Goal: Task Accomplishment & Management: Manage account settings

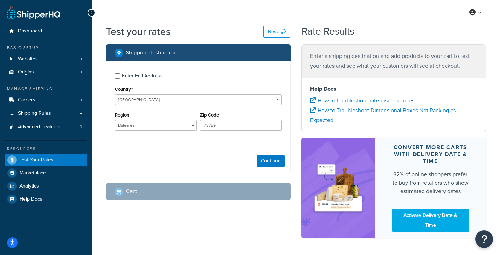
select select "ES"
select select "PM"
click at [153, 123] on select "Álava Albacete Alicante Almería Asturias Ávila Badajoz Baleares Barcelona Burgo…" at bounding box center [156, 125] width 82 height 11
click at [115, 120] on select "Álava Albacete Alicante Almería Asturias Ávila Badajoz Baleares Barcelona Burgo…" at bounding box center [156, 125] width 82 height 11
click at [219, 129] on input "78759" at bounding box center [241, 125] width 82 height 11
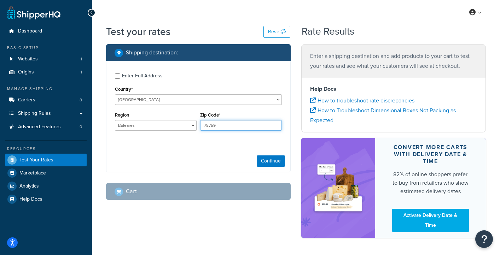
drag, startPoint x: 224, startPoint y: 124, endPoint x: 193, endPoint y: 124, distance: 31.4
click at [193, 124] on div "Region Álava Albacete Alicante Almería Asturias Ávila Badajoz Baleares Barcelon…" at bounding box center [198, 123] width 170 height 26
paste input "07015"
type input "07015"
click at [203, 142] on div "Enter Full Address Country* United States United Kingdom Afghanistan Åland Isla…" at bounding box center [198, 102] width 184 height 83
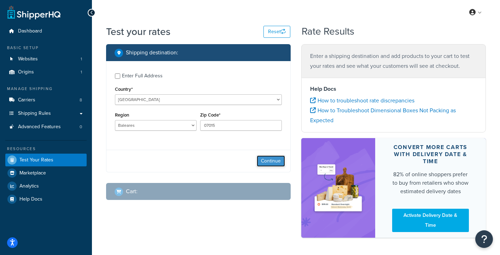
click at [268, 161] on button "Continue" at bounding box center [270, 160] width 28 height 11
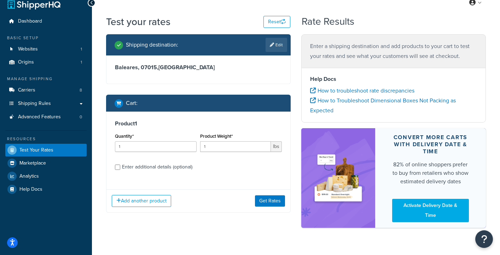
scroll to position [11, 0]
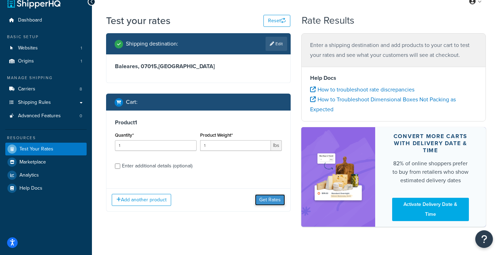
click at [268, 201] on button "Get Rates" at bounding box center [270, 199] width 30 height 11
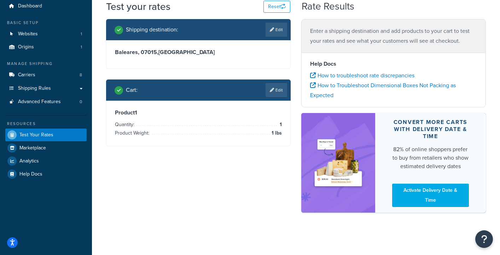
scroll to position [0, 0]
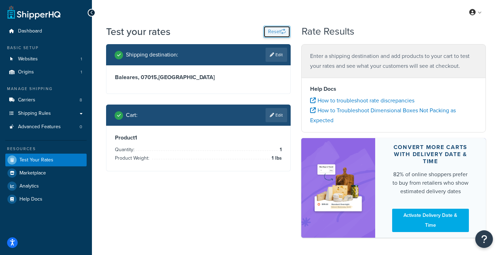
click at [279, 30] on button "Reset" at bounding box center [276, 32] width 27 height 12
select select "TX"
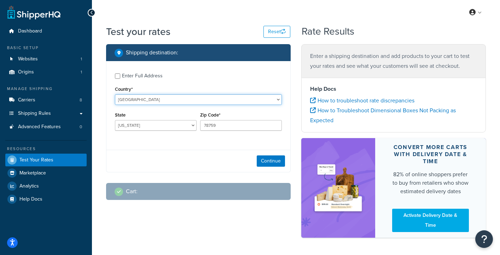
click at [176, 98] on select "United States United Kingdom Afghanistan Åland Islands Albania Algeria American…" at bounding box center [198, 99] width 167 height 11
select select "ES"
click at [115, 94] on select "United States United Kingdom Afghanistan Åland Islands Albania Algeria American…" at bounding box center [198, 99] width 167 height 11
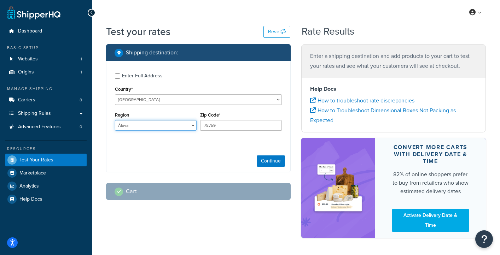
click at [195, 124] on select "Álava Albacete Alicante Almería Asturias Ávila Badajoz Baleares Barcelona Burgo…" at bounding box center [156, 125] width 82 height 11
select select "PM"
click at [115, 120] on select "Álava Albacete Alicante Almería Asturias Ávila Badajoz Baleares Barcelona Burgo…" at bounding box center [156, 125] width 82 height 11
drag, startPoint x: 226, startPoint y: 124, endPoint x: 199, endPoint y: 124, distance: 27.2
click at [199, 124] on div "Zip Code* 78759" at bounding box center [240, 123] width 85 height 26
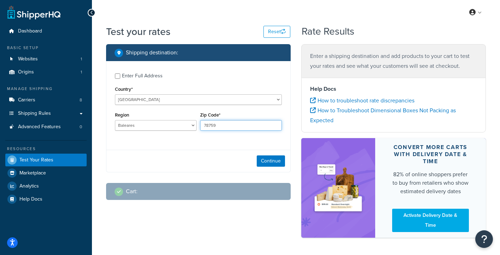
paste input "07015"
type input "07015"
click at [269, 161] on button "Continue" at bounding box center [270, 160] width 28 height 11
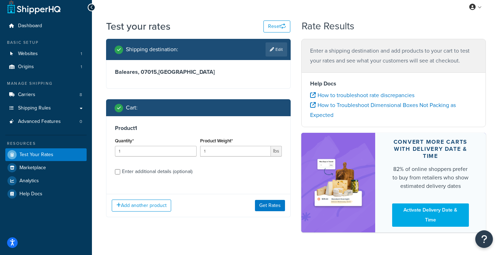
scroll to position [7, 0]
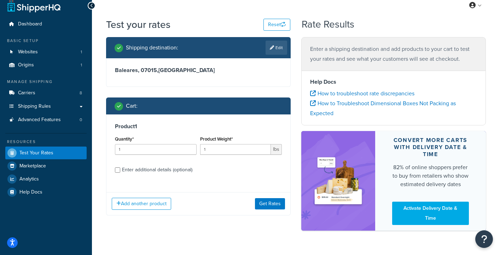
click at [171, 169] on div "Enter additional details (optional)" at bounding box center [157, 170] width 70 height 10
click at [120, 169] on input "Enter additional details (optional)" at bounding box center [117, 169] width 5 height 5
checkbox input "true"
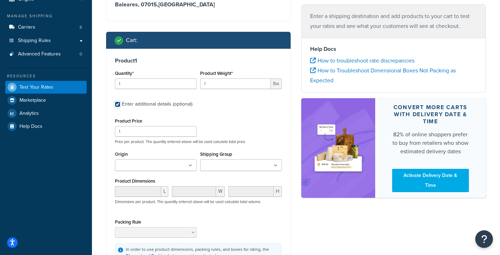
scroll to position [73, 0]
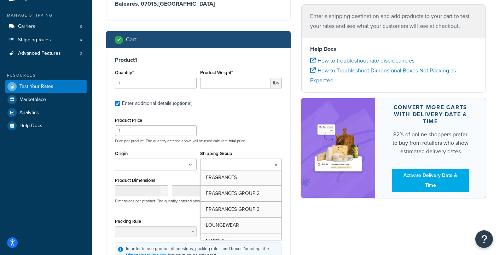
click at [235, 163] on input "Shipping Group" at bounding box center [233, 165] width 63 height 8
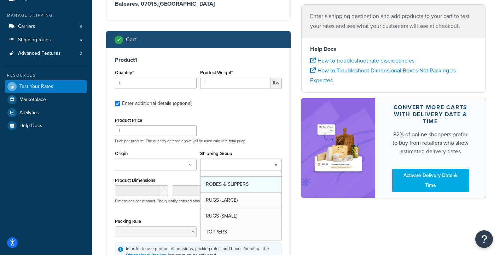
scroll to position [73, 0]
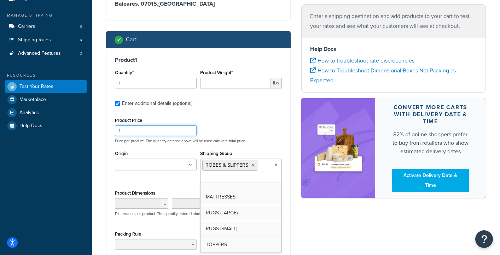
click at [267, 128] on div "Product Price 1 Price per product. The quantity entered above will be used calc…" at bounding box center [198, 130] width 170 height 28
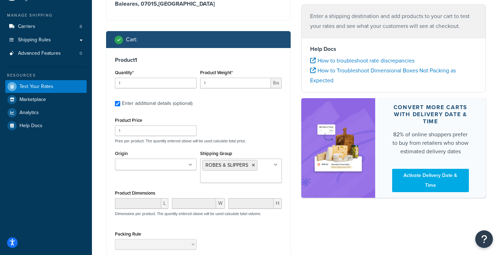
click at [174, 166] on ul at bounding box center [156, 165] width 82 height 12
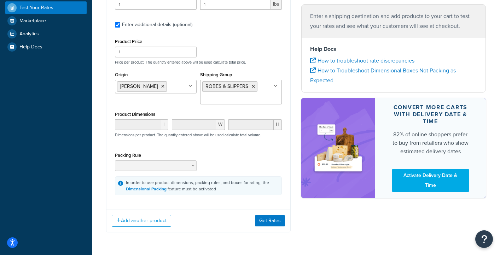
scroll to position [156, 0]
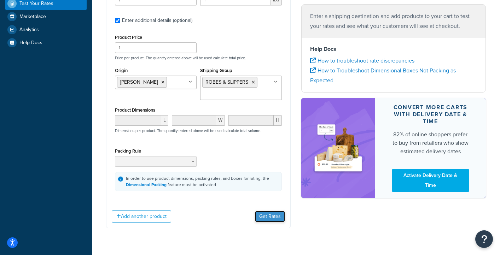
click at [276, 215] on button "Get Rates" at bounding box center [270, 216] width 30 height 11
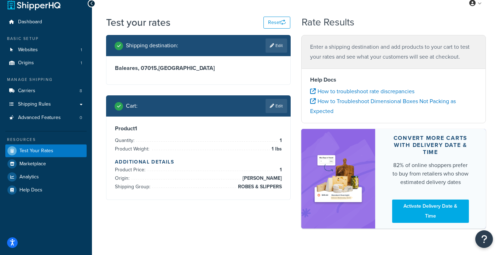
scroll to position [8, 0]
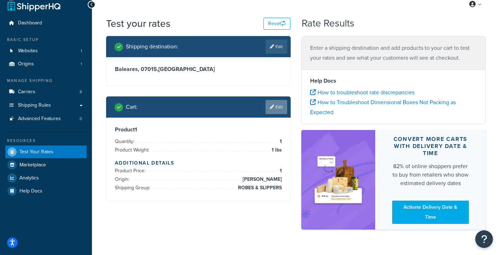
click at [278, 107] on link "Edit" at bounding box center [276, 107] width 22 height 14
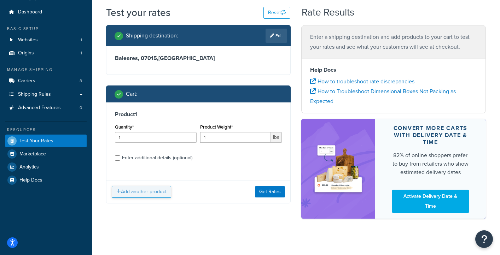
scroll to position [17, 0]
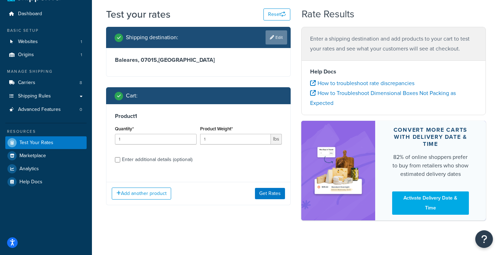
click at [277, 39] on link "Edit" at bounding box center [276, 37] width 22 height 14
select select "ES"
select select "PM"
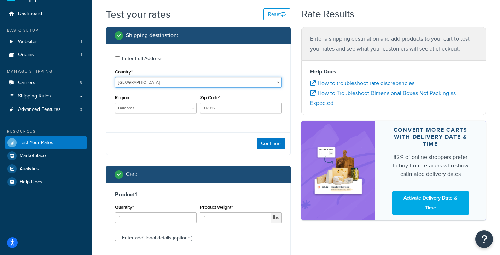
click at [164, 82] on select "United States United Kingdom Afghanistan Åland Islands Albania Algeria American…" at bounding box center [198, 82] width 167 height 11
select select "MX"
click at [115, 77] on select "United States United Kingdom Afghanistan Åland Islands Albania Algeria American…" at bounding box center [198, 82] width 167 height 11
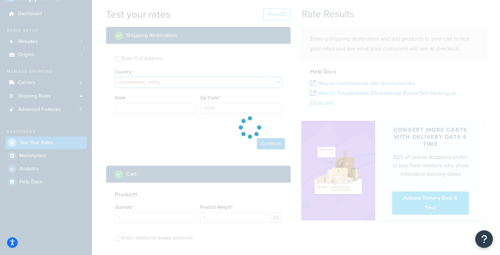
type input "PM"
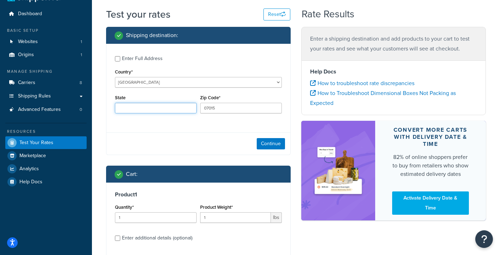
click at [181, 108] on input "State" at bounding box center [156, 108] width 82 height 11
click at [153, 108] on input "State" at bounding box center [156, 108] width 82 height 11
click at [123, 126] on div "Enter Full Address Country* United States United Kingdom Afghanistan Åland Isla…" at bounding box center [198, 85] width 184 height 83
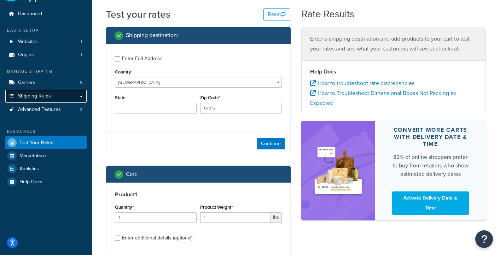
click at [36, 96] on span "Shipping Rules" at bounding box center [34, 96] width 33 height 6
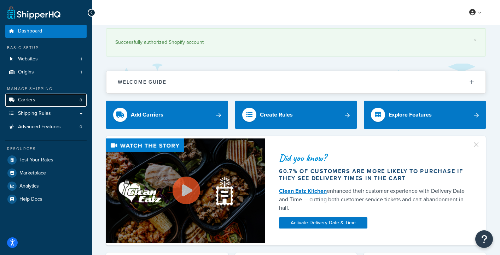
click at [35, 100] on link "Carriers 8" at bounding box center [45, 100] width 81 height 13
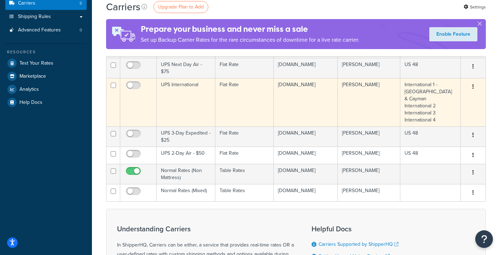
scroll to position [97, 0]
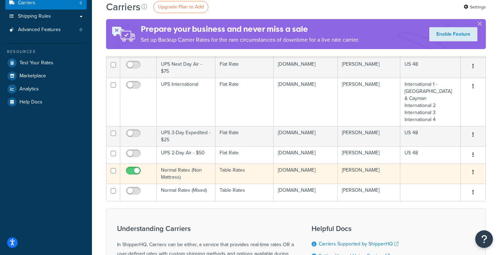
click at [179, 169] on td "Normal Rates (Non Mattress)" at bounding box center [185, 174] width 59 height 20
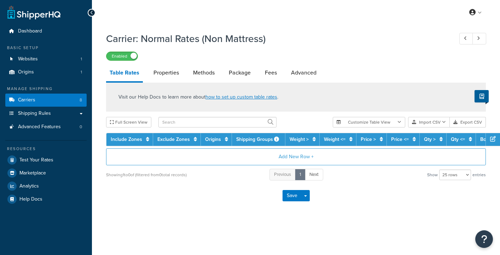
select select "25"
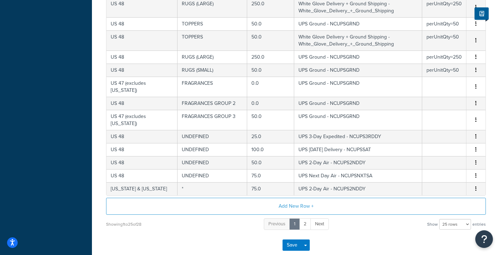
scroll to position [334, 0]
click at [303, 219] on link "2" at bounding box center [305, 224] width 12 height 12
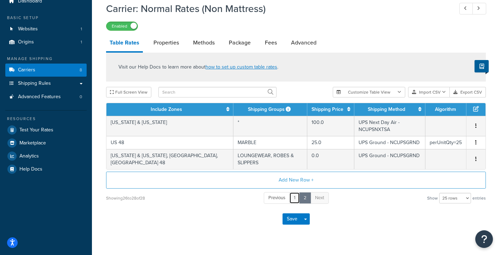
click at [294, 192] on link "1" at bounding box center [294, 198] width 11 height 12
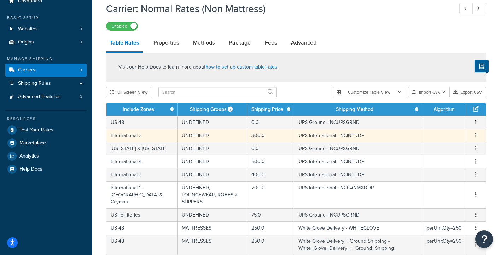
click at [474, 135] on button "button" at bounding box center [476, 136] width 6 height 8
click at [435, 123] on div "Edit" at bounding box center [440, 121] width 50 height 14
select select "61236"
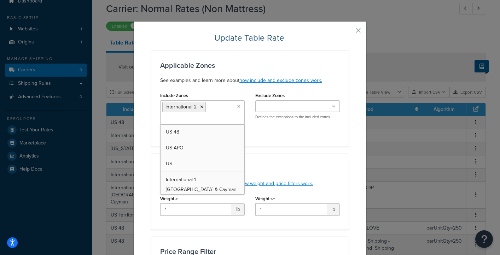
click at [214, 120] on input "Include Zones" at bounding box center [193, 120] width 63 height 8
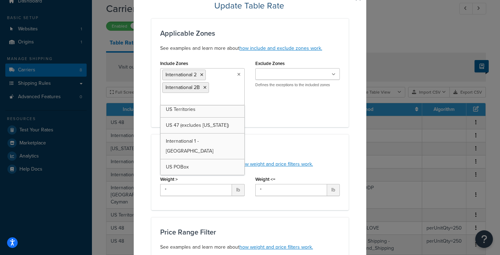
scroll to position [114, 0]
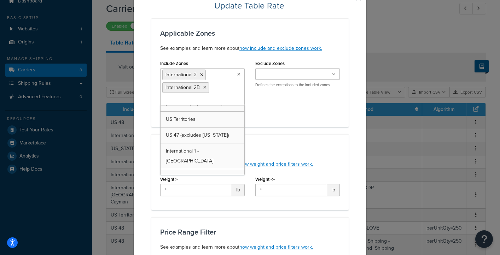
click at [288, 111] on div "Include Zones International 2 International 2B US 48 US APO US International 1 …" at bounding box center [250, 88] width 190 height 60
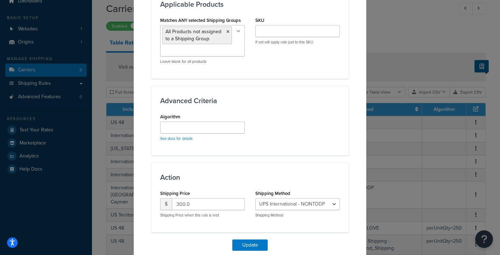
scroll to position [441, 0]
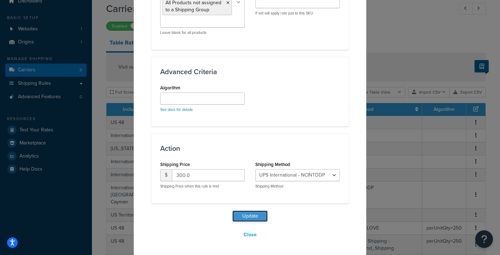
click at [250, 215] on button "Update" at bounding box center [249, 216] width 35 height 11
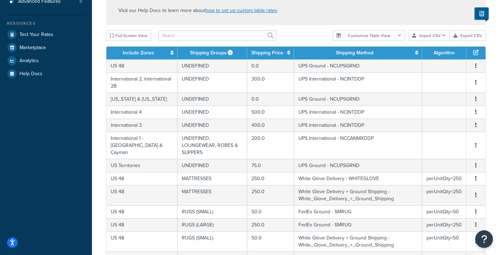
scroll to position [126, 0]
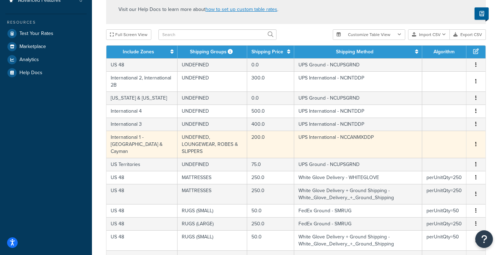
click at [475, 142] on icon "button" at bounding box center [475, 144] width 1 height 5
click at [439, 128] on div "Edit" at bounding box center [440, 127] width 50 height 14
select select "61073"
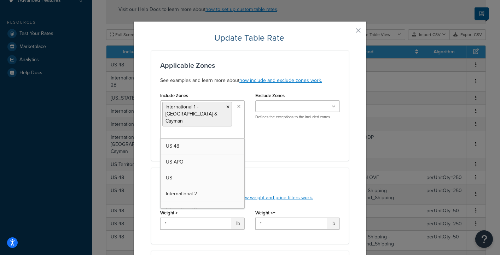
click at [238, 108] on icon at bounding box center [238, 107] width 3 height 4
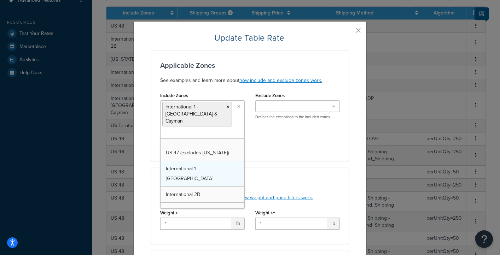
scroll to position [105, 0]
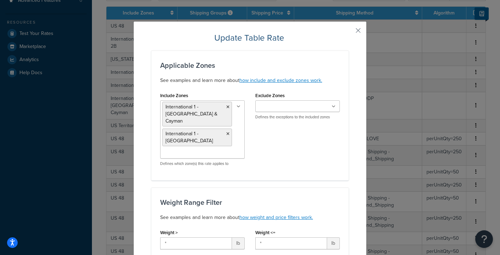
click at [293, 151] on div "Include Zones International 1 - Canada & Cayman International 1 - Mexico US 48 …" at bounding box center [250, 130] width 190 height 81
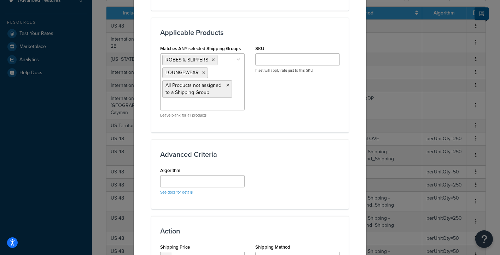
scroll to position [473, 0]
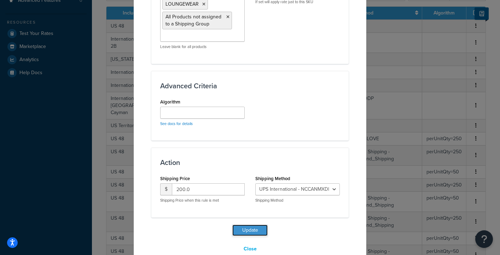
click at [250, 225] on button "Update" at bounding box center [249, 230] width 35 height 11
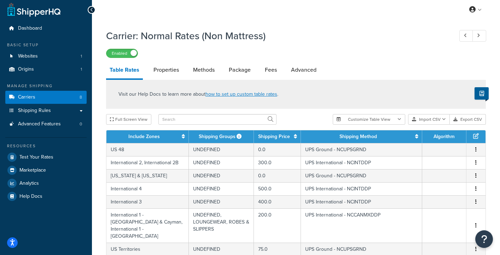
scroll to position [0, 0]
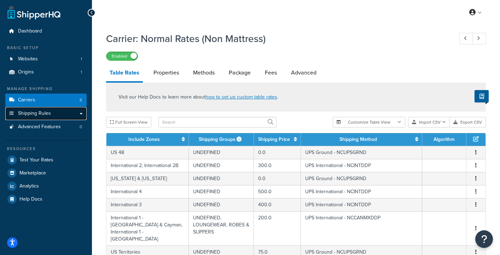
click at [36, 113] on span "Shipping Rules" at bounding box center [34, 114] width 33 height 6
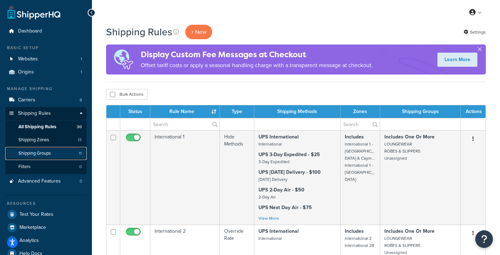
click at [37, 152] on span "Shipping Groups" at bounding box center [34, 153] width 33 height 6
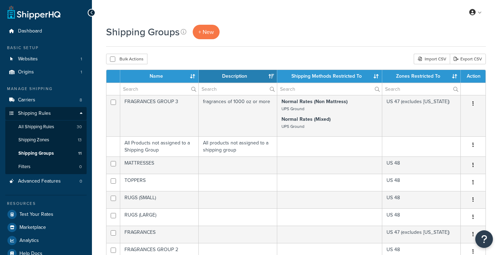
select select "15"
click at [35, 128] on span "All Shipping Rules" at bounding box center [36, 127] width 36 height 6
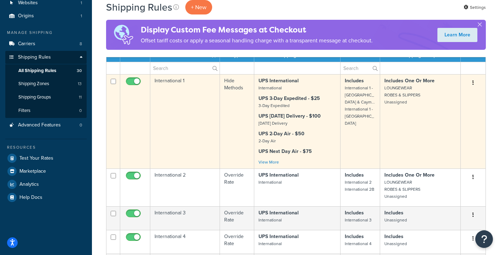
scroll to position [56, 0]
click at [475, 82] on button "button" at bounding box center [473, 83] width 10 height 11
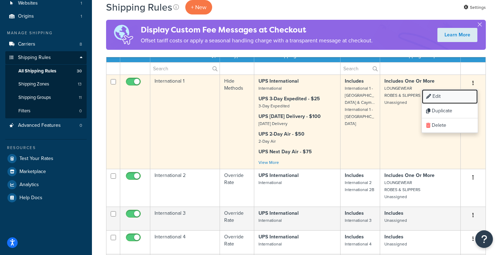
click at [452, 95] on link "Edit" at bounding box center [449, 96] width 56 height 14
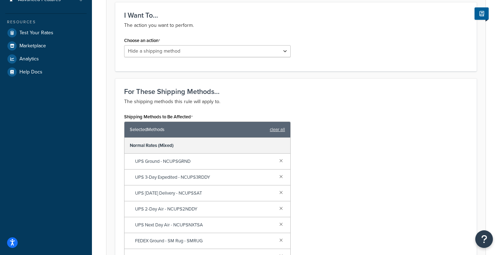
scroll to position [179, 0]
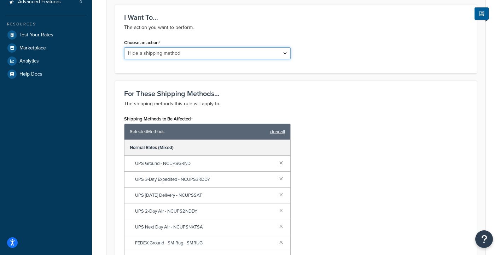
click at [207, 54] on select "Choose an action Override Rates Surcharge or discount rates Hide a shipping met…" at bounding box center [207, 53] width 166 height 12
select select "OVERRIDE"
click at [124, 47] on select "Choose an action Override Rates Surcharge or discount rates Hide a shipping met…" at bounding box center [207, 53] width 166 height 12
select select "LOCATION"
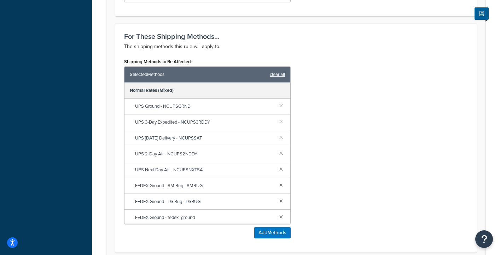
scroll to position [70, 0]
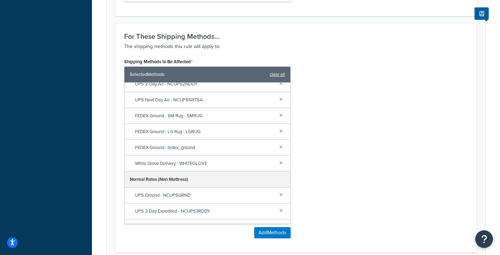
click at [276, 74] on link "clear all" at bounding box center [277, 75] width 15 height 10
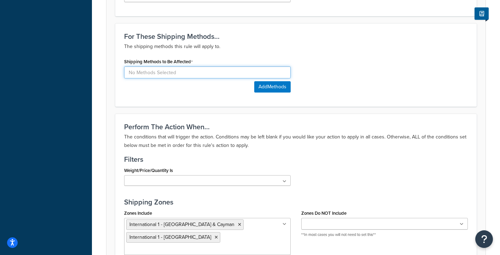
click at [228, 71] on input at bounding box center [207, 72] width 166 height 12
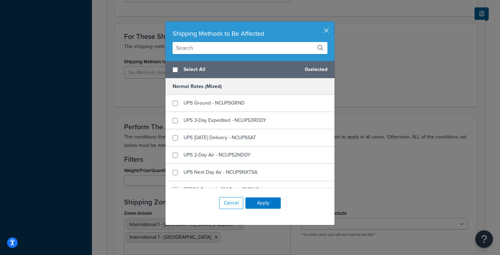
click at [201, 46] on input "text" at bounding box center [249, 48] width 155 height 12
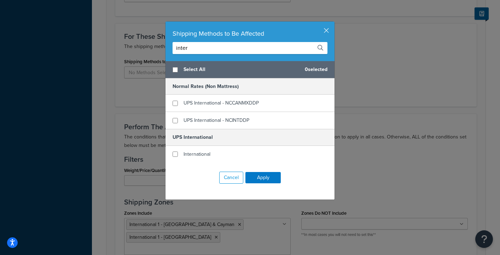
type input "inter"
click at [132, 110] on div "Shipping Methods to Be Affected inter Select All 0 selected Normal Rates (Non M…" at bounding box center [250, 127] width 500 height 255
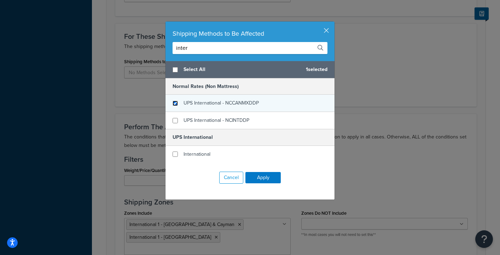
click at [176, 101] on input "checkbox" at bounding box center [174, 103] width 5 height 5
checkbox input "true"
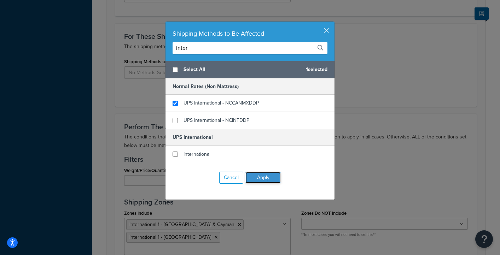
click at [270, 180] on button "Apply" at bounding box center [262, 177] width 35 height 11
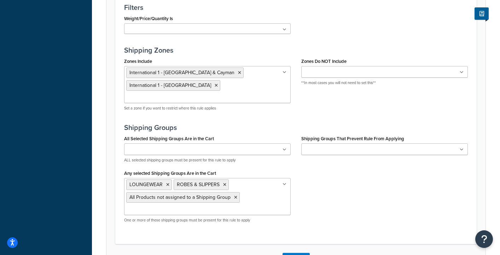
scroll to position [591, 0]
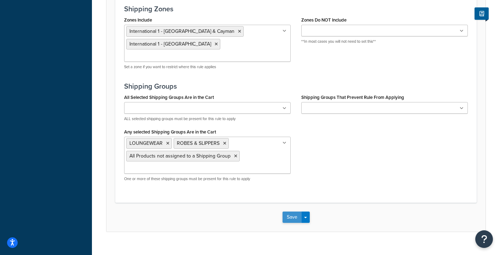
click at [294, 212] on button "Save" at bounding box center [291, 217] width 19 height 11
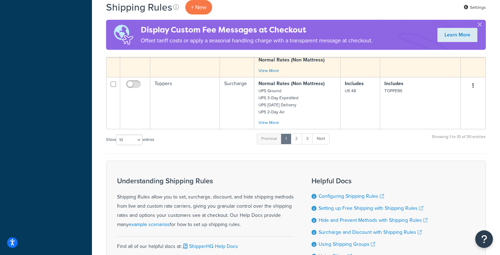
scroll to position [702, 0]
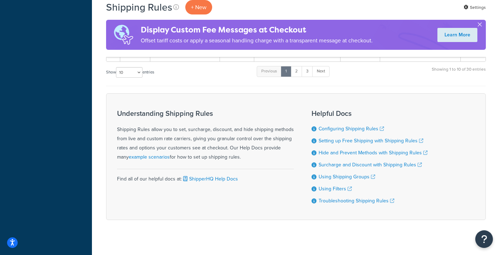
click at [480, 25] on button "button" at bounding box center [479, 26] width 2 height 2
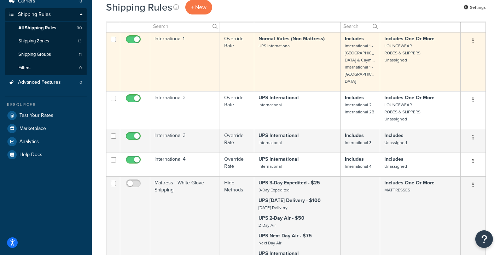
scroll to position [103, 0]
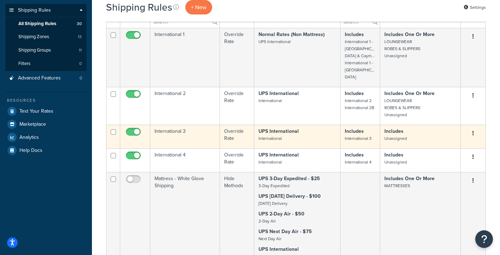
click at [472, 131] on icon "button" at bounding box center [472, 133] width 1 height 5
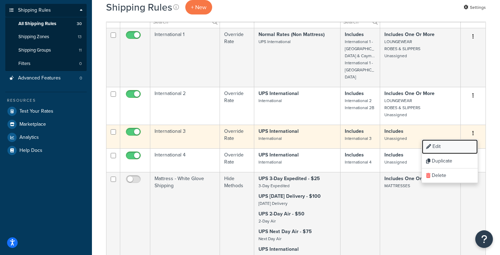
click at [457, 140] on link "Edit" at bounding box center [449, 147] width 56 height 14
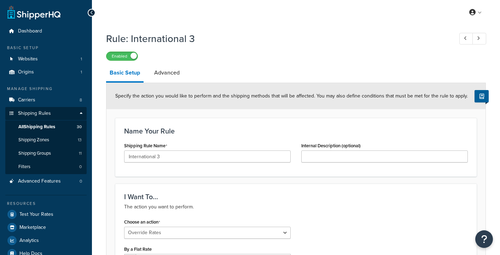
select select "OVERRIDE"
select select "LOCATION"
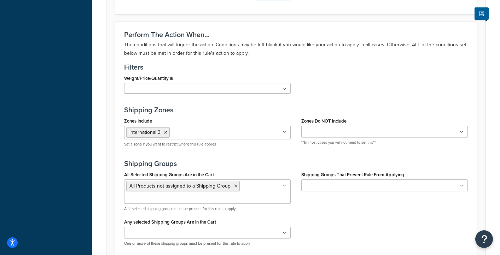
scroll to position [567, 0]
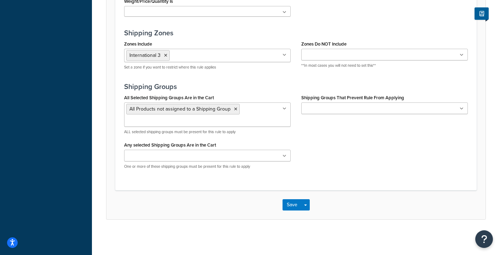
click at [167, 156] on input "Any selected Shipping Groups Are in the Cart" at bounding box center [157, 156] width 63 height 8
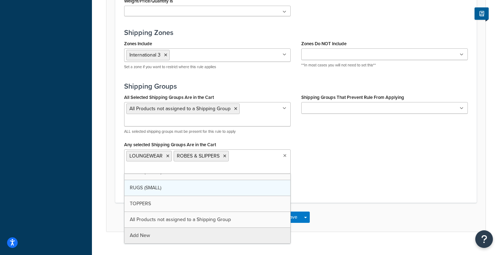
scroll to position [73, 0]
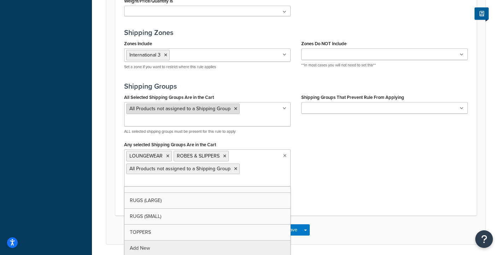
click at [235, 109] on icon at bounding box center [235, 109] width 3 height 4
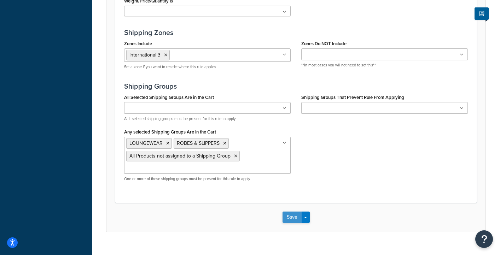
click at [292, 218] on button "Save" at bounding box center [291, 217] width 19 height 11
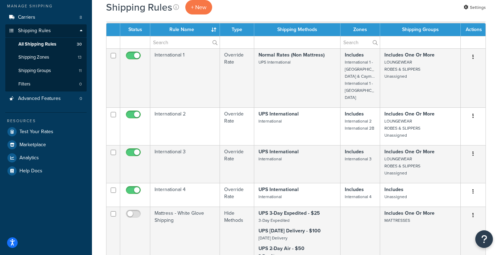
scroll to position [89, 0]
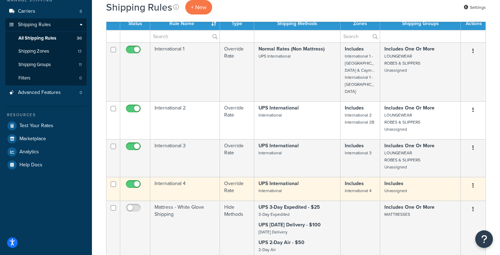
click at [474, 180] on button "button" at bounding box center [473, 185] width 10 height 11
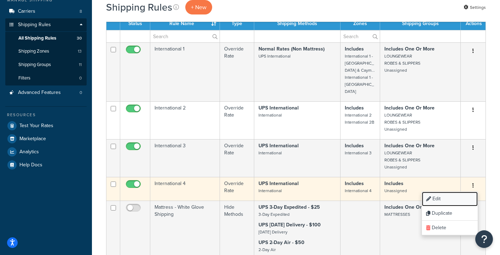
click at [458, 192] on link "Edit" at bounding box center [449, 199] width 56 height 14
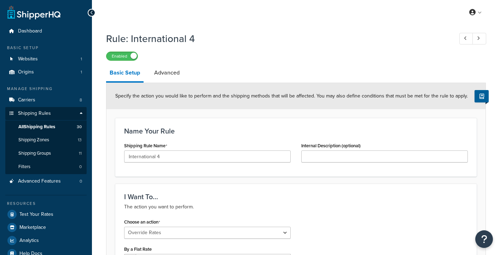
select select "OVERRIDE"
select select "LOCATION"
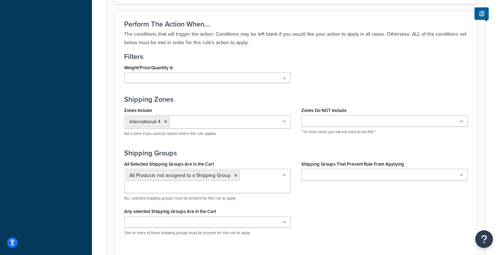
scroll to position [567, 0]
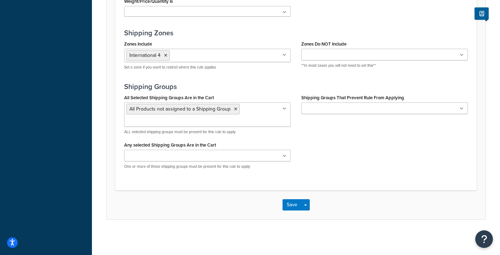
click at [221, 155] on ul at bounding box center [207, 156] width 166 height 12
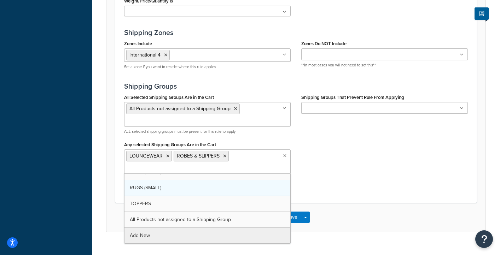
scroll to position [73, 0]
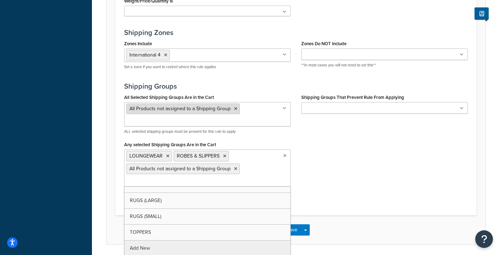
click at [234, 108] on icon at bounding box center [235, 109] width 3 height 4
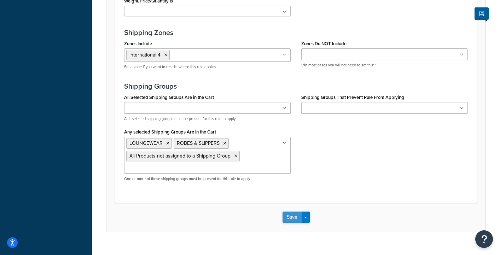
click at [292, 216] on button "Save" at bounding box center [291, 217] width 19 height 11
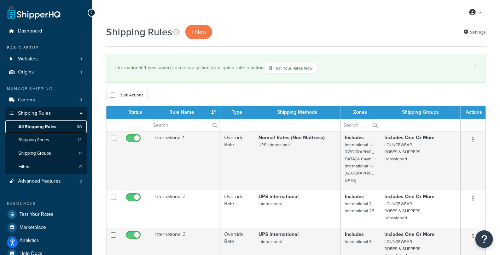
click at [33, 126] on span "All Shipping Rules" at bounding box center [37, 127] width 38 height 6
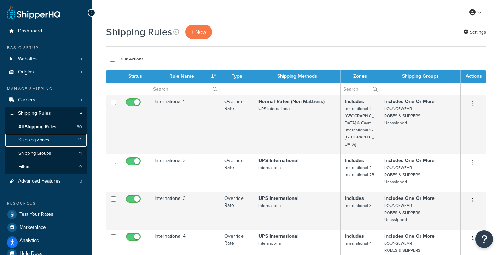
click at [41, 141] on span "Shipping Zones" at bounding box center [33, 140] width 31 height 6
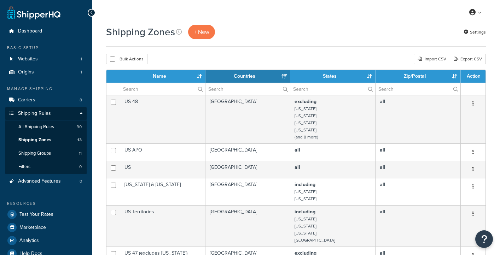
select select "15"
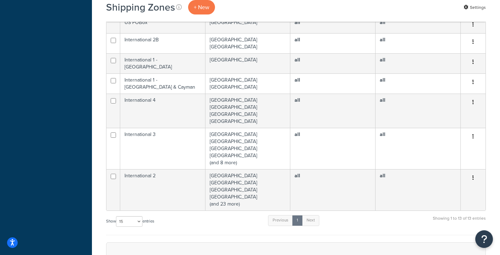
scroll to position [283, 0]
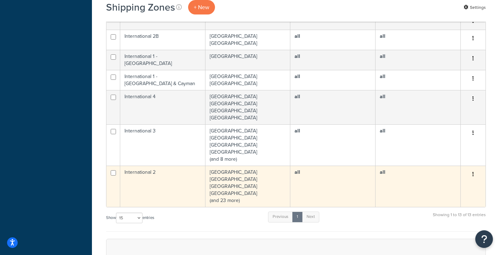
click at [235, 196] on td "Albania Australia Austria Bahrain (and 23 more)" at bounding box center [247, 186] width 85 height 41
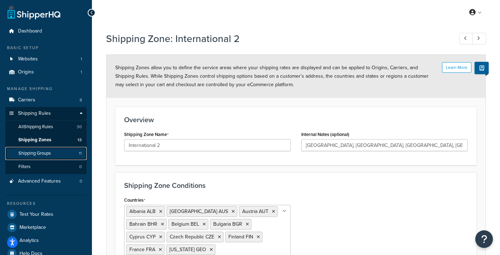
click at [40, 155] on span "Shipping Groups" at bounding box center [34, 153] width 33 height 6
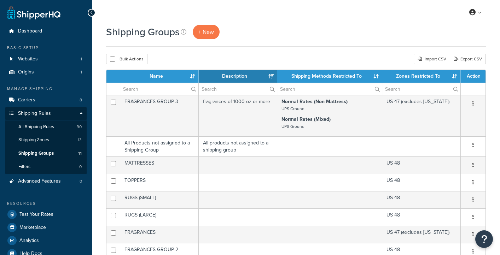
select select "15"
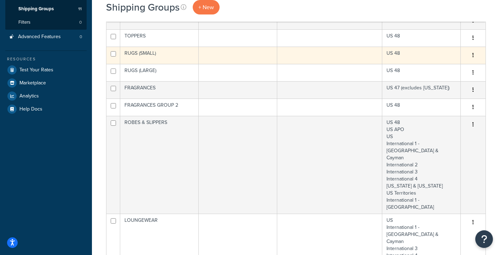
scroll to position [156, 0]
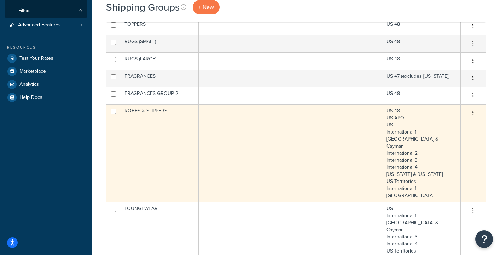
click at [474, 114] on button "button" at bounding box center [473, 112] width 10 height 11
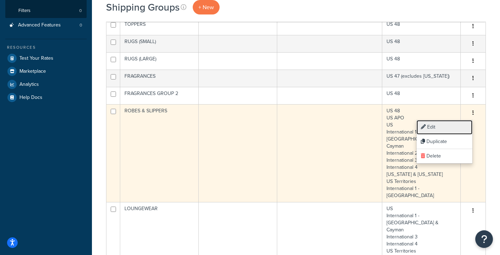
click at [452, 126] on link "Edit" at bounding box center [444, 127] width 56 height 14
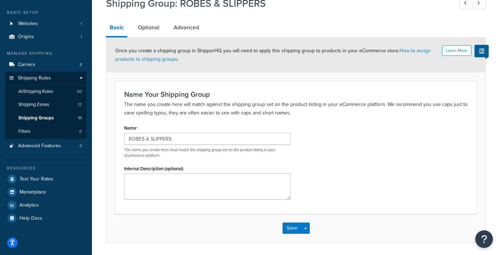
scroll to position [34, 0]
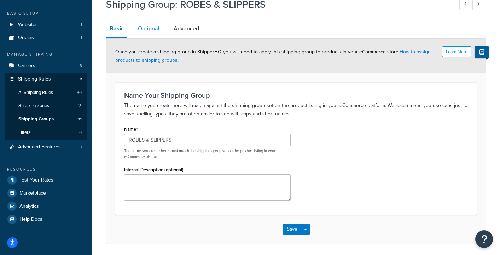
click at [152, 31] on link "Optional" at bounding box center [148, 28] width 29 height 17
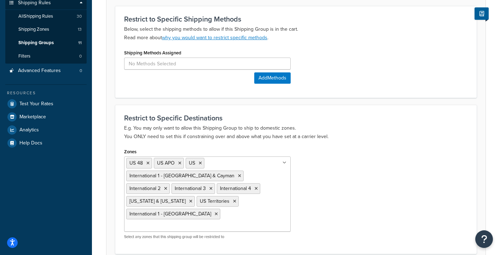
scroll to position [113, 0]
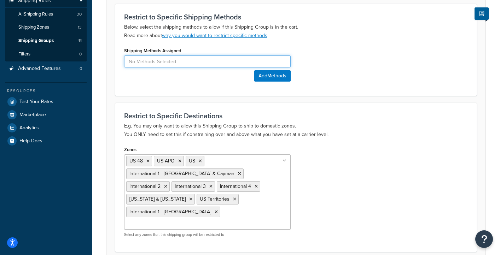
click at [188, 63] on input at bounding box center [207, 61] width 166 height 12
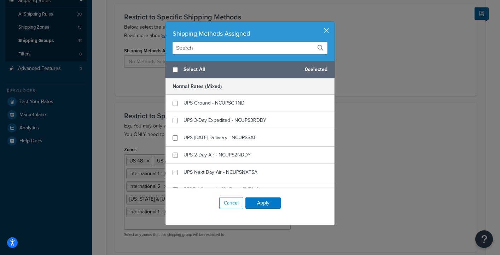
click at [140, 90] on div "Shipping Methods Assigned Select All 0 selected Normal Rates (Mixed) UPS Ground…" at bounding box center [250, 127] width 500 height 255
click at [224, 204] on button "Cancel" at bounding box center [231, 203] width 24 height 12
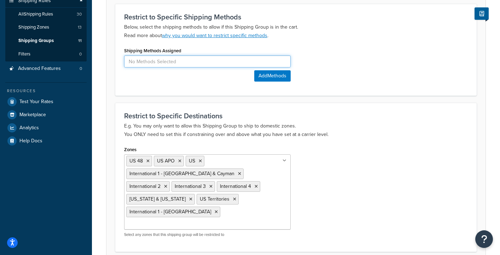
click at [203, 61] on input at bounding box center [207, 61] width 166 height 12
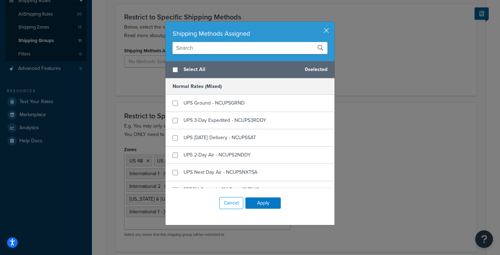
click at [140, 81] on div "Shipping Methods Assigned Select All 0 selected Normal Rates (Mixed) UPS Ground…" at bounding box center [250, 127] width 500 height 255
click at [234, 206] on button "Cancel" at bounding box center [231, 203] width 24 height 12
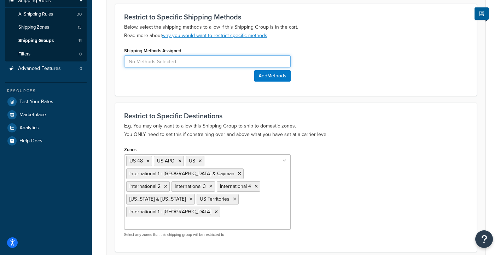
click at [189, 62] on input at bounding box center [207, 61] width 166 height 12
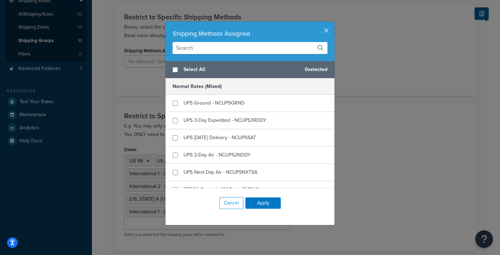
click at [204, 48] on input "text" at bounding box center [249, 48] width 155 height 12
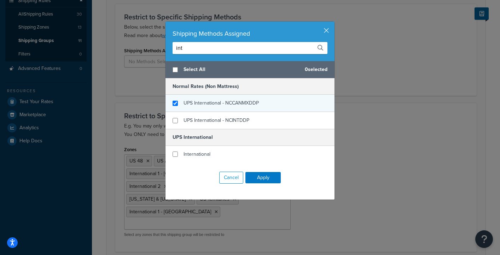
type input "int"
click at [176, 102] on input "checkbox" at bounding box center [174, 103] width 5 height 5
checkbox input "true"
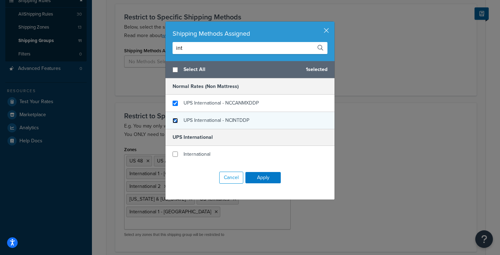
click at [177, 121] on input "checkbox" at bounding box center [174, 120] width 5 height 5
checkbox input "true"
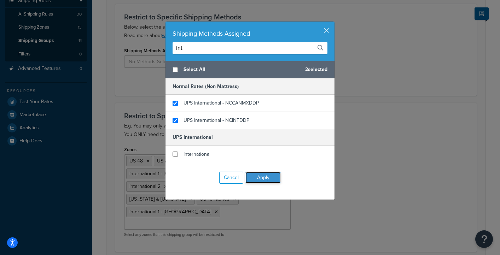
click at [273, 178] on button "Apply" at bounding box center [262, 177] width 35 height 11
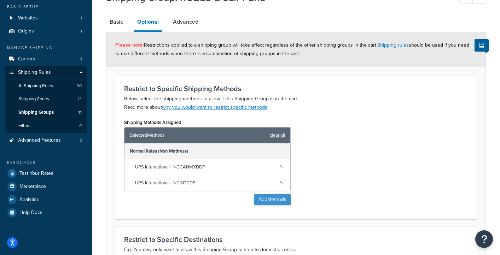
scroll to position [0, 0]
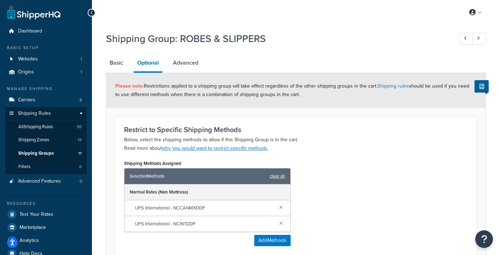
click at [282, 175] on link "clear all" at bounding box center [277, 176] width 15 height 10
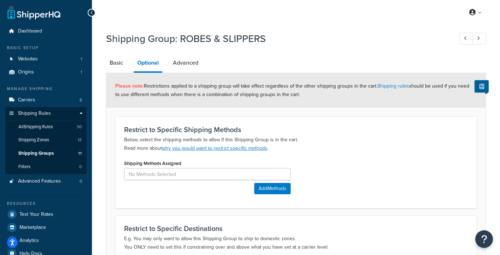
click at [91, 13] on icon at bounding box center [91, 12] width 3 height 5
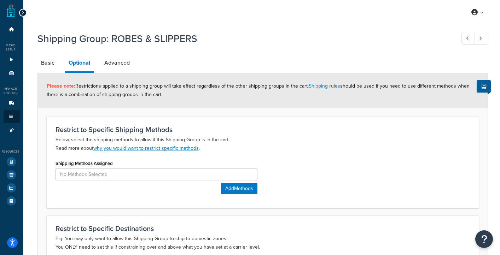
click at [22, 12] on icon at bounding box center [22, 12] width 3 height 5
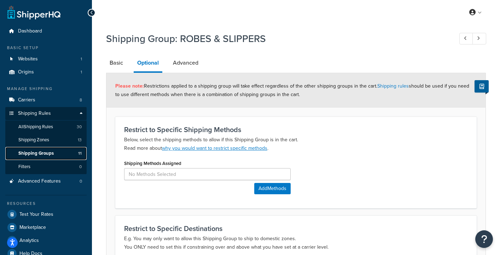
click at [44, 151] on span "Shipping Groups" at bounding box center [35, 153] width 35 height 6
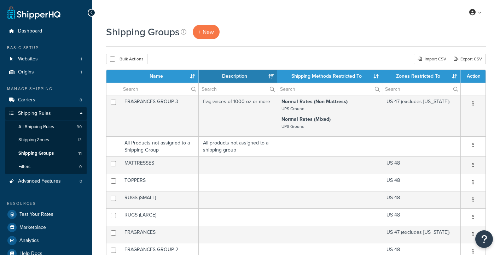
select select "15"
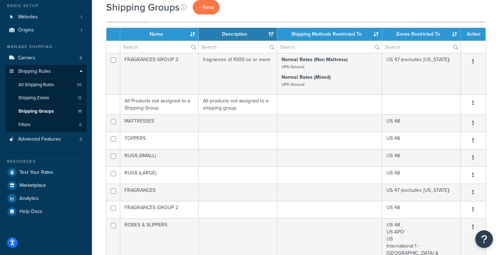
scroll to position [34, 0]
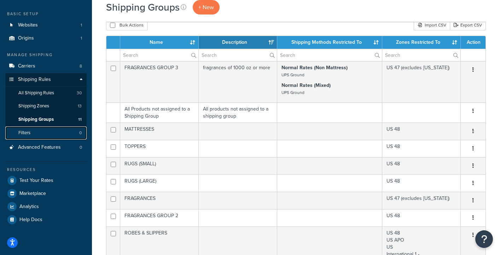
click at [33, 134] on link "Filters 0" at bounding box center [45, 132] width 81 height 13
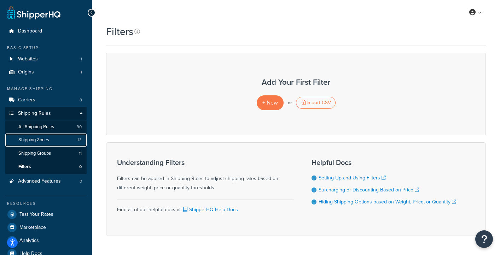
click at [41, 141] on span "Shipping Zones" at bounding box center [33, 140] width 31 height 6
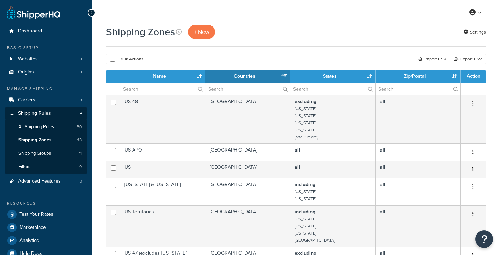
select select "15"
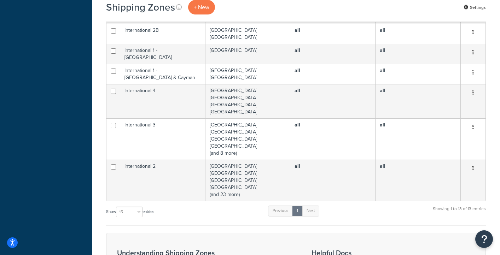
scroll to position [289, 0]
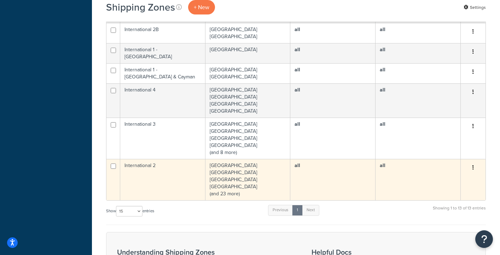
click at [150, 171] on td "International 2" at bounding box center [162, 179] width 85 height 41
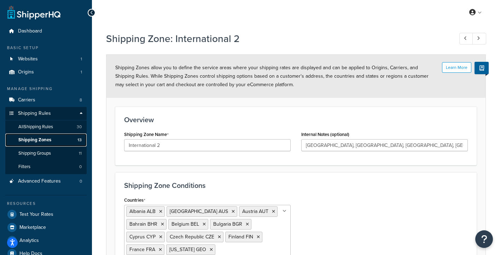
click at [44, 140] on span "Shipping Zones" at bounding box center [34, 140] width 33 height 6
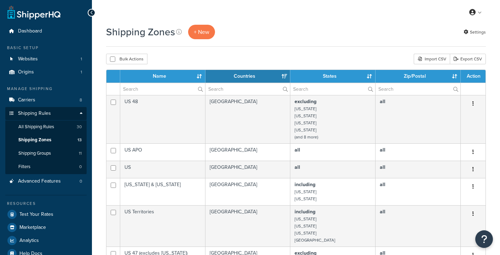
select select "15"
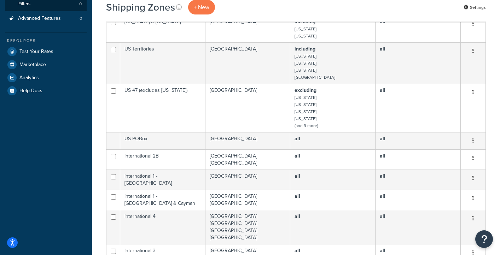
scroll to position [163, 0]
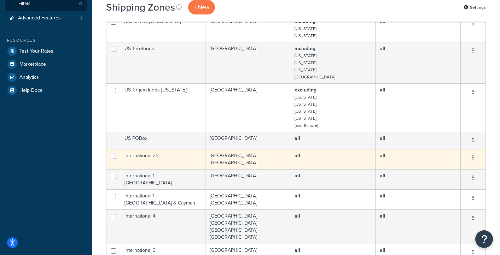
click at [172, 157] on td "International 2B" at bounding box center [162, 159] width 85 height 20
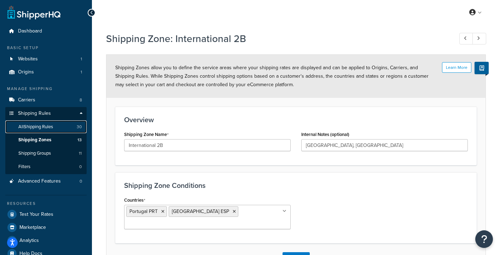
click at [40, 128] on span "All Shipping Rules" at bounding box center [35, 127] width 35 height 6
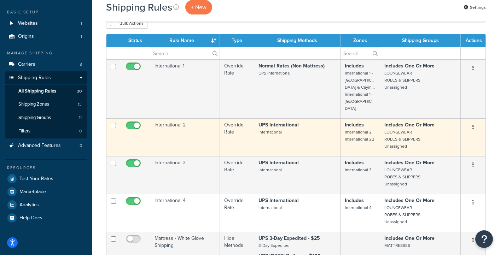
scroll to position [34, 0]
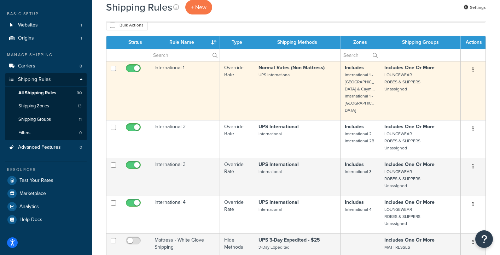
click at [472, 71] on button "button" at bounding box center [473, 69] width 10 height 11
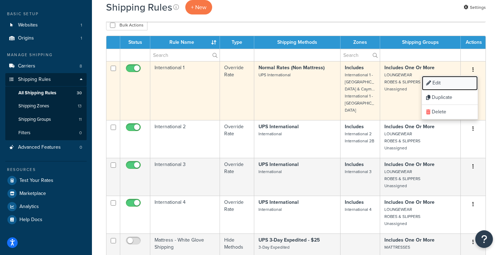
click at [452, 84] on link "Edit" at bounding box center [449, 83] width 56 height 14
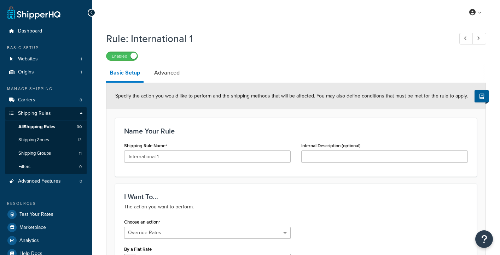
select select "OVERRIDE"
select select "LOCATION"
click at [171, 73] on link "Advanced" at bounding box center [166, 72] width 33 height 17
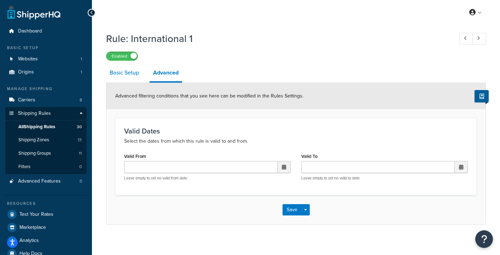
click at [128, 75] on link "Basic Setup" at bounding box center [124, 72] width 36 height 17
select select "OVERRIDE"
select select "LOCATION"
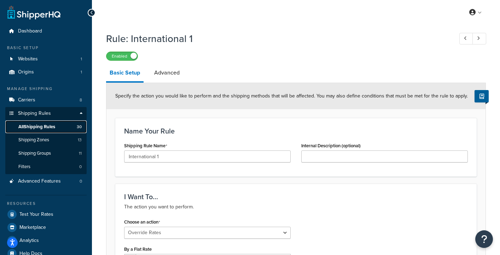
click at [44, 125] on span "All Shipping Rules" at bounding box center [36, 127] width 37 height 6
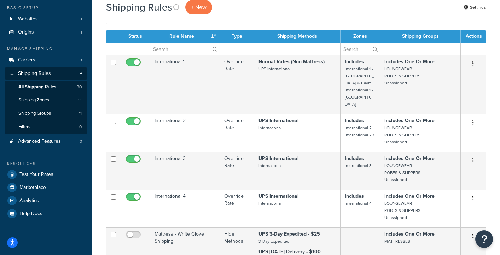
scroll to position [41, 0]
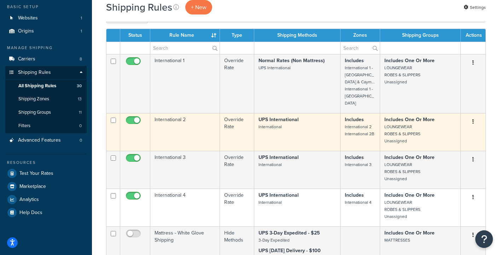
click at [277, 124] on small "International" at bounding box center [269, 127] width 23 height 6
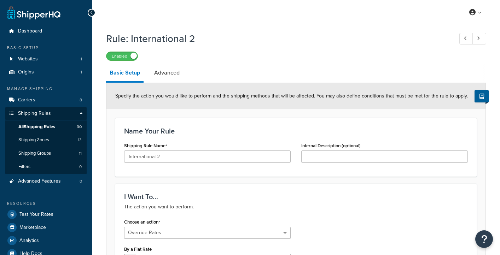
select select "OVERRIDE"
select select "LOCATION"
click at [50, 127] on span "All Shipping Rules" at bounding box center [36, 127] width 37 height 6
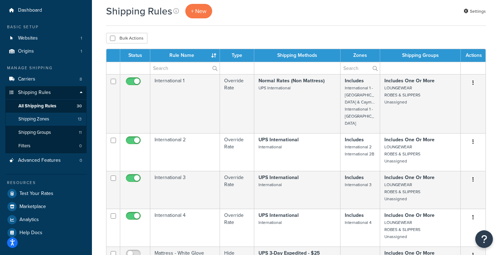
scroll to position [20, 0]
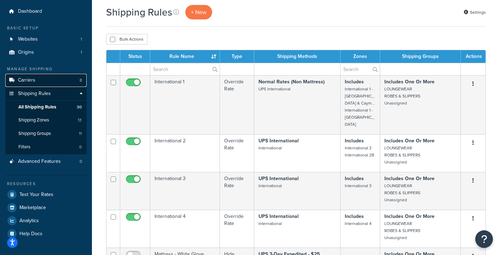
click at [40, 81] on link "Carriers 8" at bounding box center [45, 80] width 81 height 13
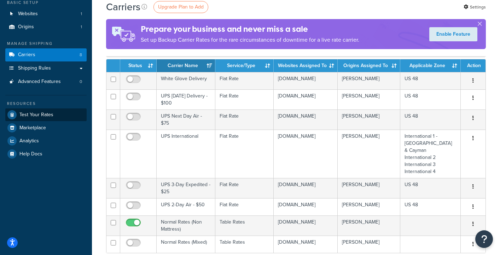
scroll to position [44, 0]
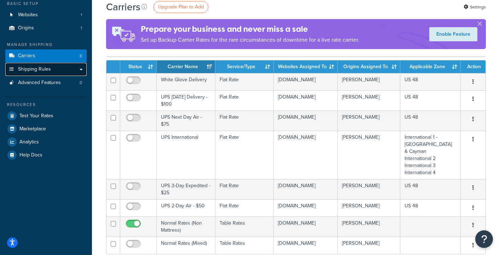
click at [39, 67] on span "Shipping Rules" at bounding box center [34, 69] width 33 height 6
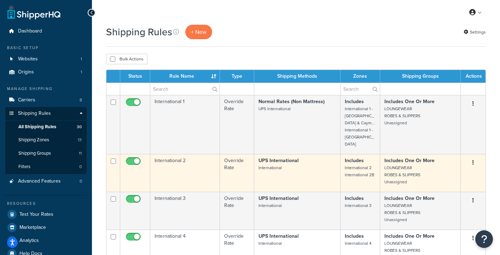
click at [283, 157] on strong "UPS International" at bounding box center [278, 160] width 40 height 7
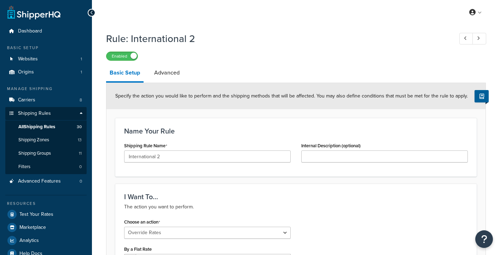
select select "OVERRIDE"
select select "LOCATION"
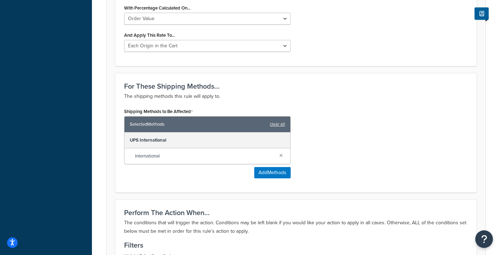
scroll to position [313, 0]
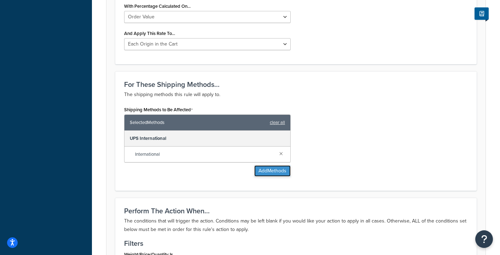
click at [264, 171] on button "Add Methods" at bounding box center [272, 170] width 36 height 11
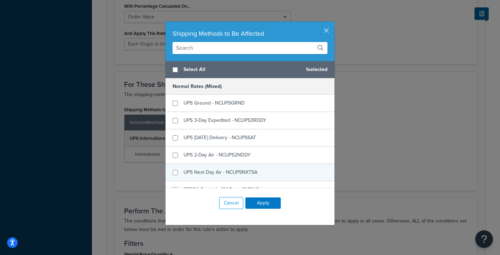
scroll to position [3, 0]
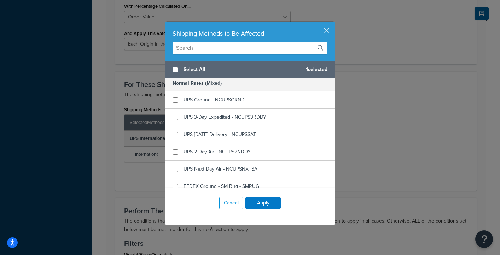
click at [201, 48] on input "text" at bounding box center [249, 48] width 155 height 12
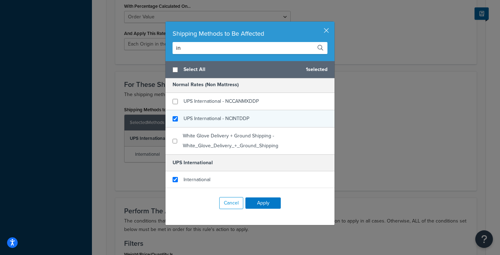
type input "in"
checkbox input "true"
click at [203, 117] on span "UPS International - NCINTDDP" at bounding box center [216, 118] width 66 height 7
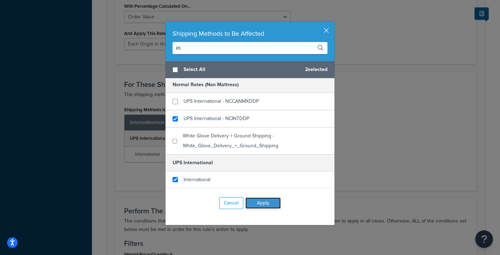
click at [273, 201] on button "Apply" at bounding box center [262, 202] width 35 height 11
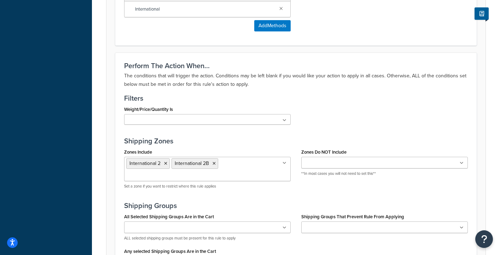
scroll to position [612, 0]
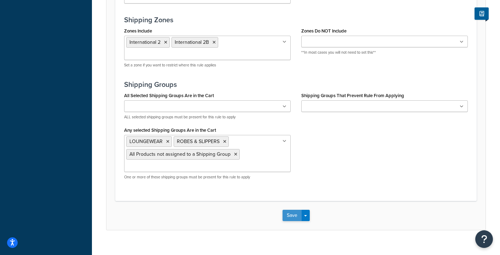
click at [290, 210] on button "Save" at bounding box center [291, 215] width 19 height 11
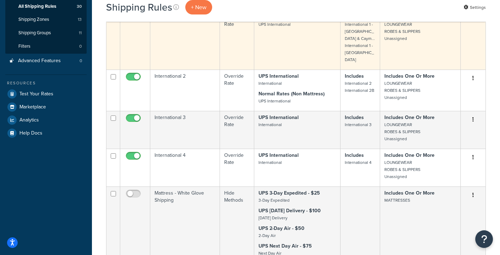
scroll to position [121, 0]
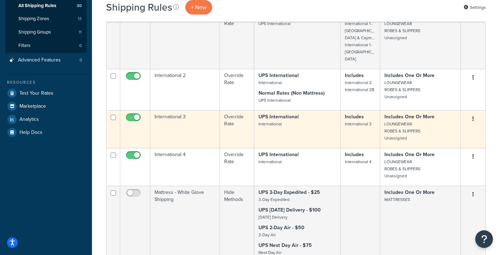
click at [282, 119] on p "UPS International International" at bounding box center [296, 120] width 77 height 14
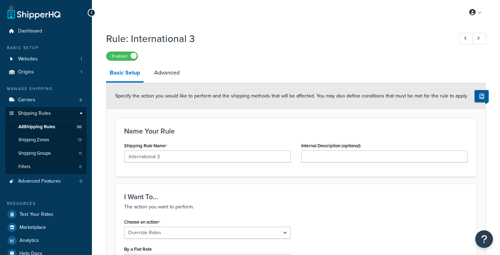
select select "OVERRIDE"
select select "LOCATION"
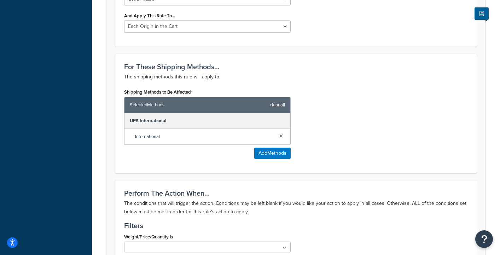
scroll to position [344, 0]
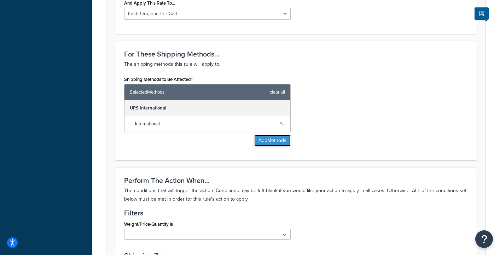
click at [266, 141] on button "Add Methods" at bounding box center [272, 140] width 36 height 11
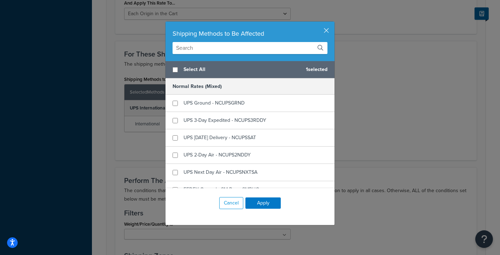
click at [217, 51] on input "text" at bounding box center [249, 48] width 155 height 12
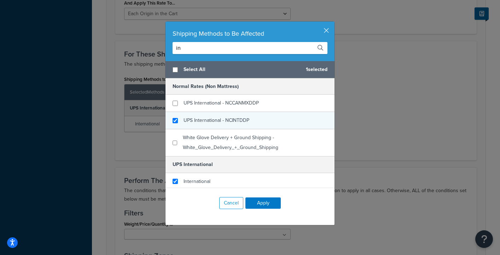
type input "in"
checkbox input "true"
click at [232, 120] on span "UPS International - NCINTDDP" at bounding box center [216, 120] width 66 height 7
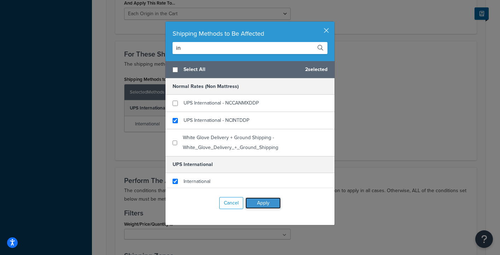
click at [269, 204] on button "Apply" at bounding box center [262, 202] width 35 height 11
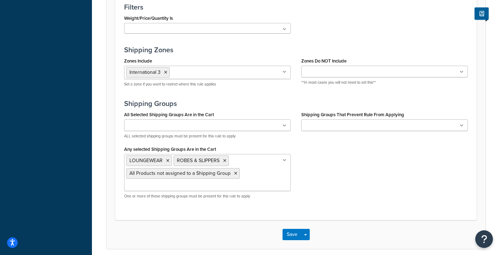
scroll to position [612, 0]
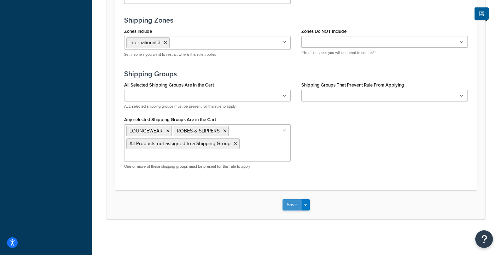
click at [291, 206] on button "Save" at bounding box center [291, 204] width 19 height 11
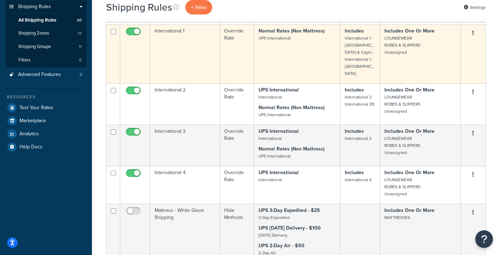
scroll to position [114, 0]
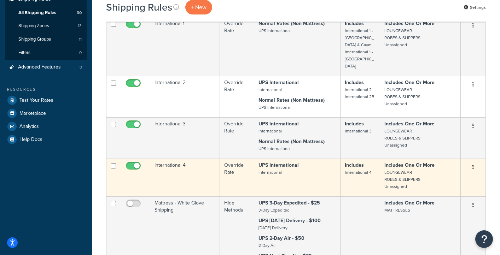
click at [287, 167] on p "UPS International International" at bounding box center [296, 169] width 77 height 14
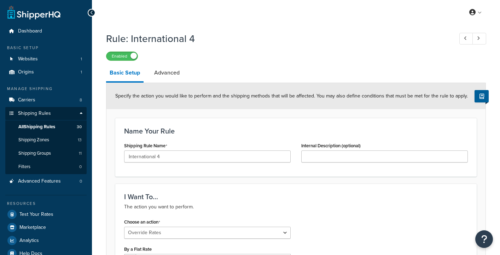
select select "OVERRIDE"
select select "LOCATION"
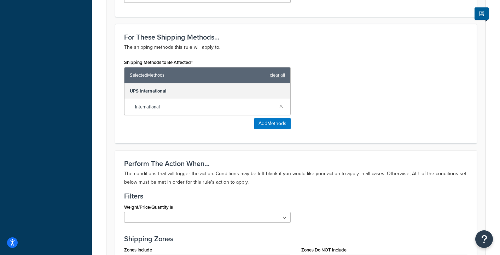
scroll to position [361, 0]
click at [268, 119] on button "Add Methods" at bounding box center [272, 123] width 36 height 11
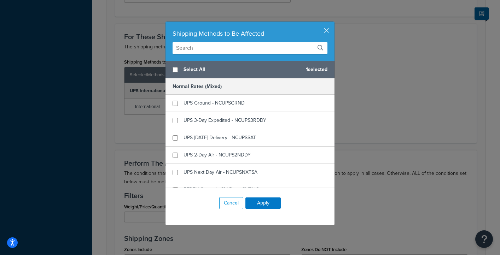
click at [213, 47] on input "text" at bounding box center [249, 48] width 155 height 12
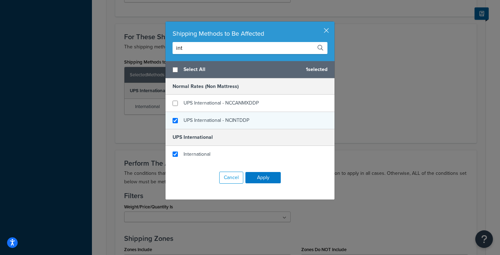
type input "int"
checkbox input "true"
click at [236, 121] on span "UPS International - NCINTDDP" at bounding box center [216, 120] width 66 height 7
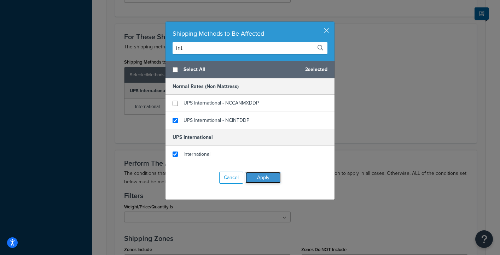
click at [277, 179] on button "Apply" at bounding box center [262, 177] width 35 height 11
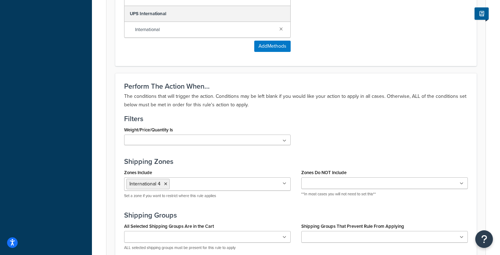
scroll to position [612, 0]
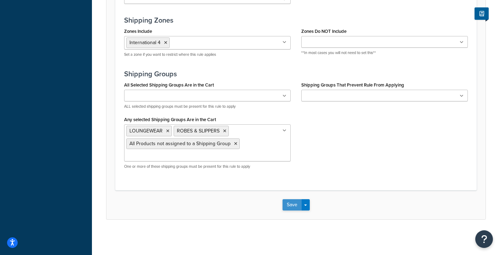
click at [293, 208] on button "Save" at bounding box center [291, 204] width 19 height 11
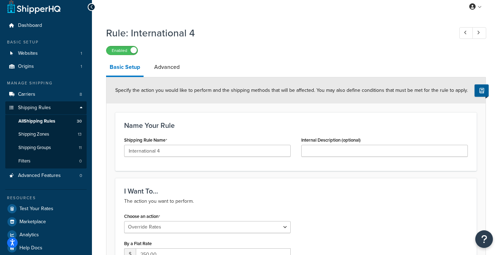
scroll to position [6, 0]
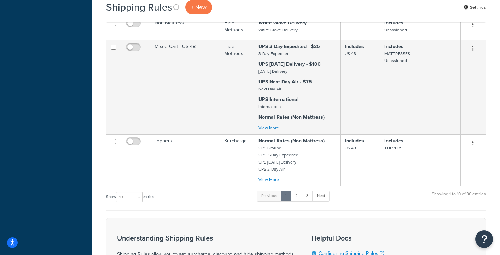
scroll to position [621, 0]
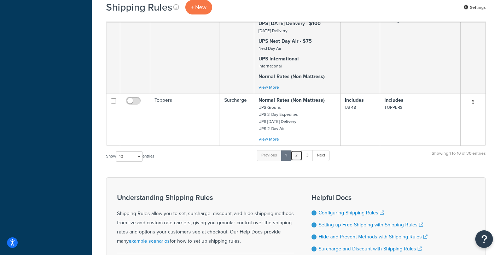
click at [300, 150] on link "2" at bounding box center [296, 155] width 12 height 11
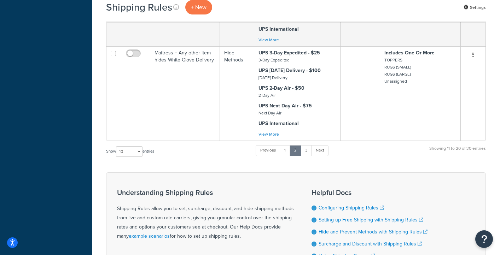
scroll to position [822, 0]
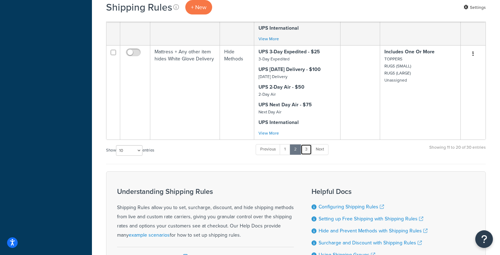
click at [308, 152] on link "3" at bounding box center [305, 149] width 11 height 11
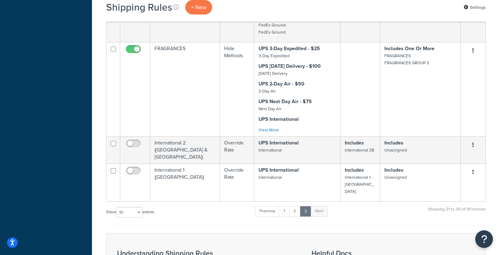
scroll to position [411, 0]
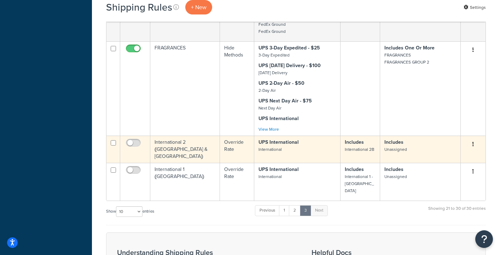
click at [473, 144] on icon "button" at bounding box center [472, 144] width 1 height 5
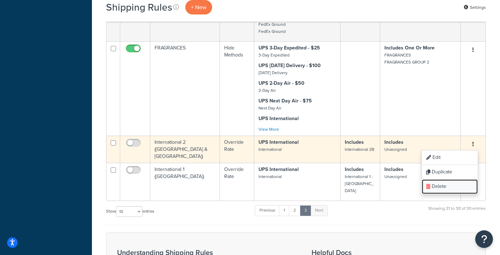
click at [447, 187] on link "Delete" at bounding box center [449, 186] width 56 height 14
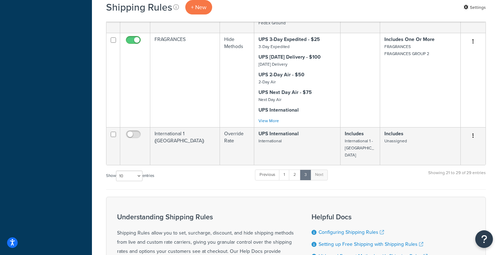
scroll to position [417, 0]
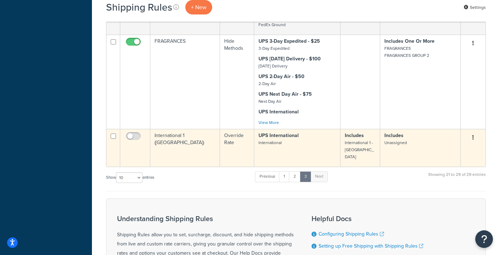
click at [473, 137] on icon "button" at bounding box center [472, 137] width 1 height 5
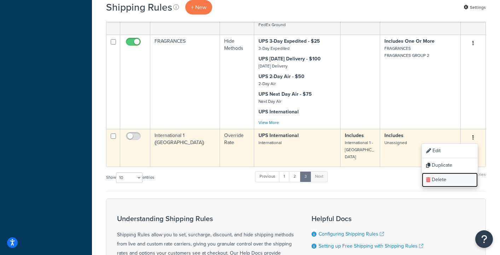
click at [446, 181] on link "Delete" at bounding box center [449, 180] width 56 height 14
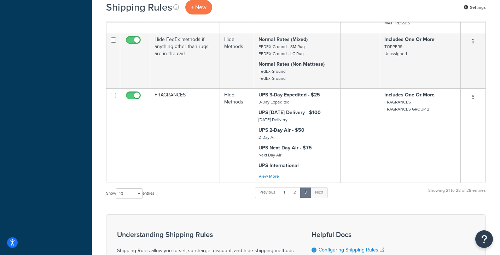
scroll to position [364, 0]
click at [287, 195] on link "1" at bounding box center [284, 192] width 11 height 11
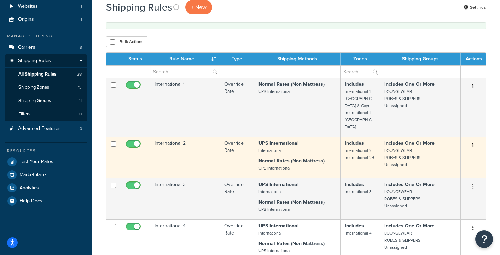
scroll to position [0, 0]
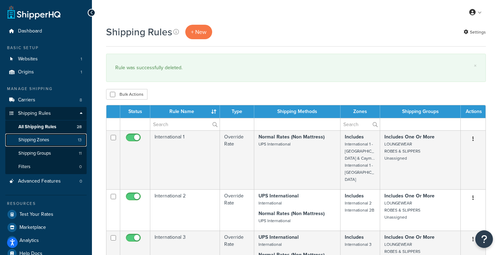
click at [38, 140] on span "Shipping Zones" at bounding box center [33, 140] width 31 height 6
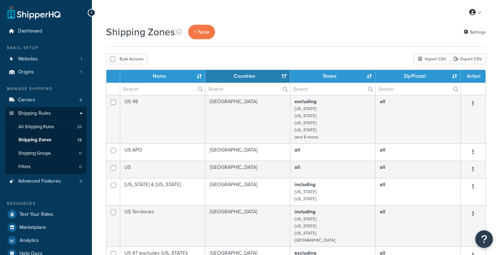
select select "15"
click at [45, 152] on span "Shipping Groups" at bounding box center [34, 153] width 33 height 6
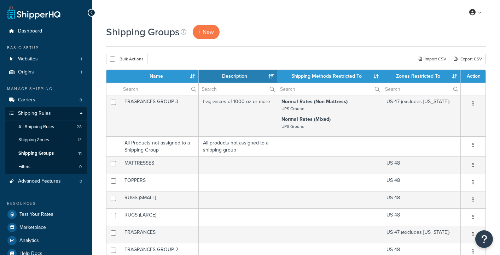
select select "15"
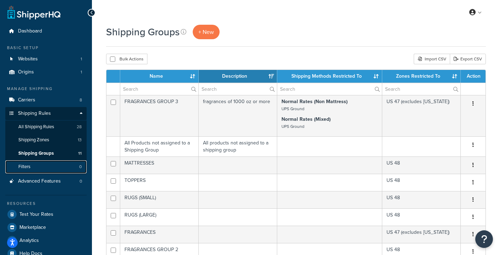
click at [32, 167] on link "Filters 0" at bounding box center [45, 166] width 81 height 13
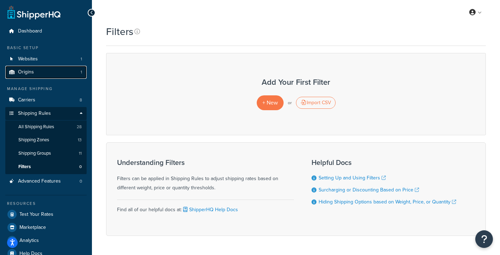
click at [26, 72] on span "Origins" at bounding box center [26, 72] width 16 height 6
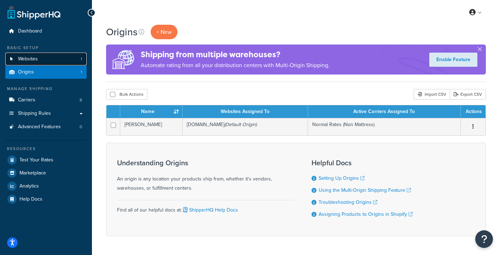
click at [23, 60] on span "Websites" at bounding box center [28, 59] width 20 height 6
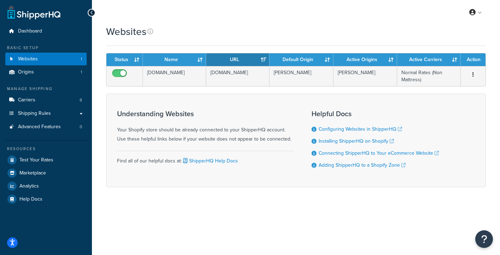
click at [26, 107] on div "Manage Shipping Carriers 8 Shipping Rules Shipping Rules All Shipping Rules 28 …" at bounding box center [45, 109] width 81 height 47
click at [20, 101] on span "Carriers" at bounding box center [26, 100] width 17 height 6
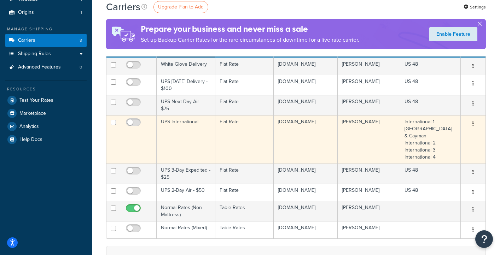
scroll to position [117, 0]
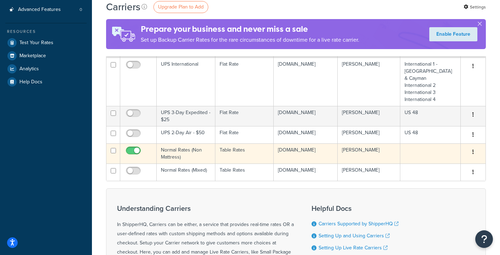
click at [178, 149] on td "Normal Rates (Non Mattress)" at bounding box center [185, 153] width 59 height 20
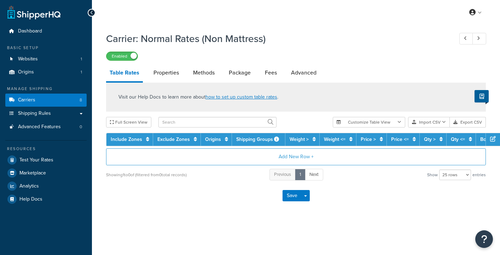
select select "25"
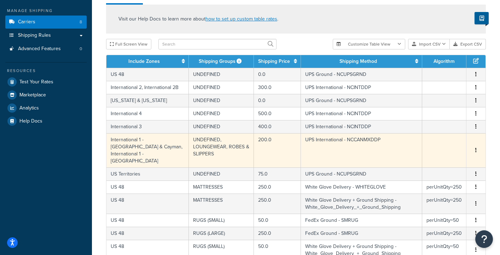
scroll to position [79, 0]
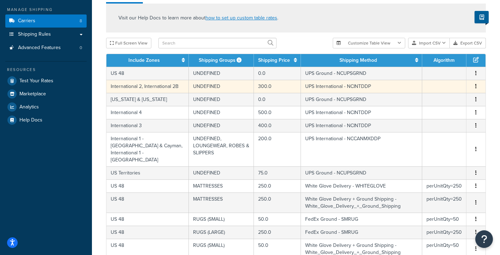
click at [213, 88] on td "UNDEFINED" at bounding box center [221, 86] width 65 height 13
select select "61236"
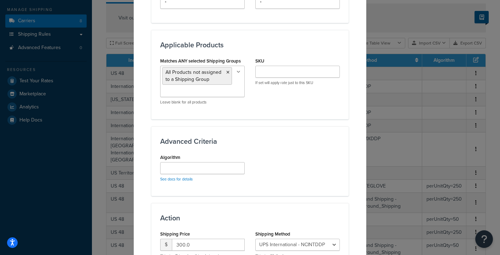
scroll to position [369, 0]
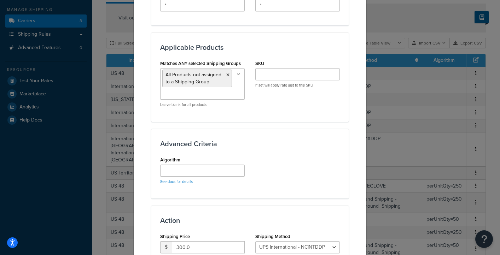
click at [211, 92] on input "Matches ANY selected Shipping Groups" at bounding box center [193, 94] width 63 height 8
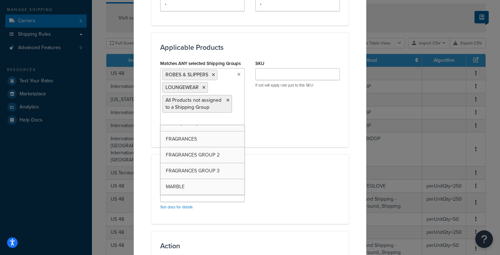
scroll to position [57, 0]
click at [291, 129] on div "Matches ANY selected Shipping Groups ROBES & SLIPPERS LOUNGEWEAR All Products n…" at bounding box center [250, 98] width 190 height 80
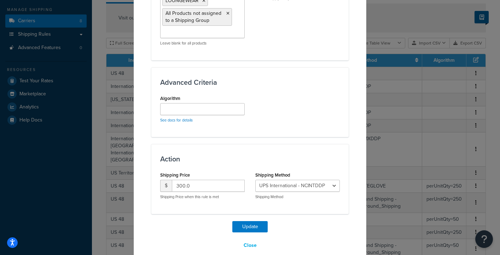
scroll to position [466, 0]
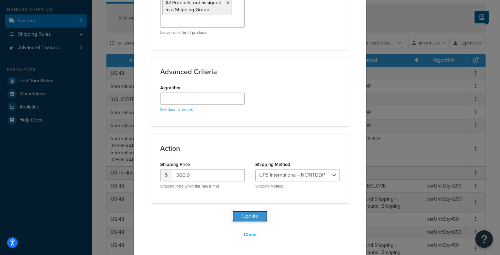
click at [248, 215] on button "Update" at bounding box center [249, 216] width 35 height 11
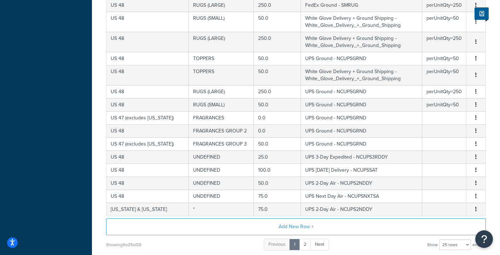
scroll to position [326, 0]
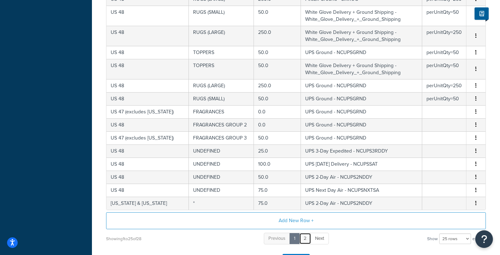
click at [307, 233] on link "2" at bounding box center [305, 239] width 12 height 12
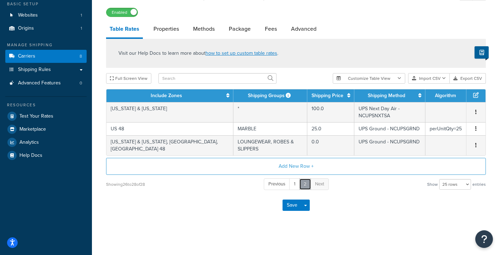
scroll to position [30, 0]
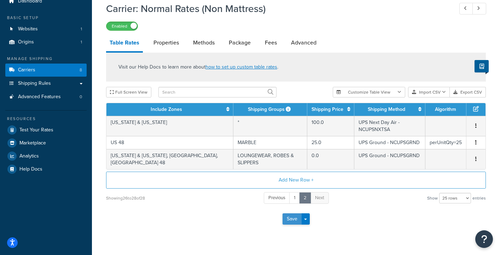
click at [288, 213] on button "Save" at bounding box center [291, 218] width 19 height 11
